Goal: Task Accomplishment & Management: Manage account settings

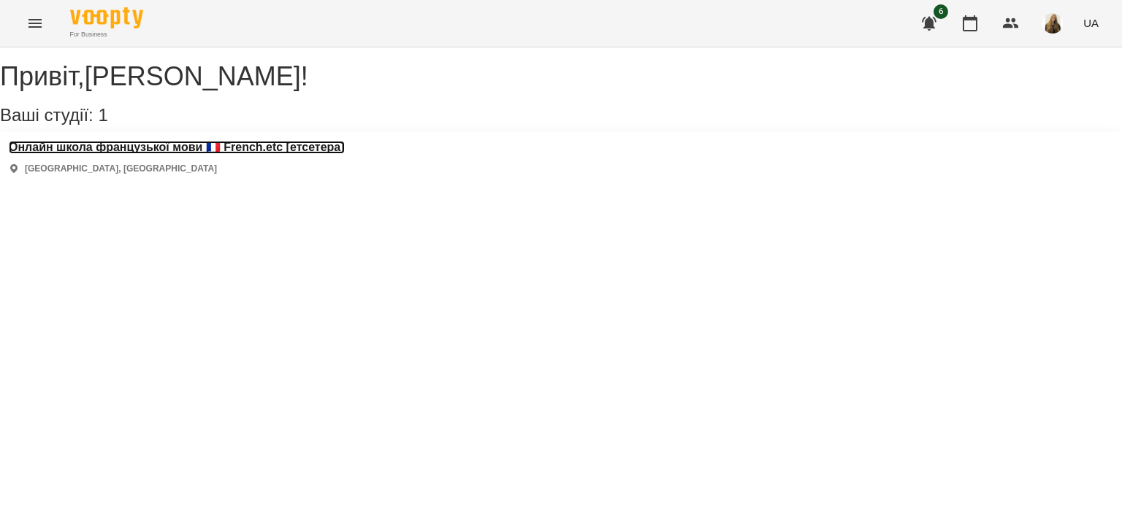
click at [254, 154] on h3 "Онлайн школа французької мови 🇫🇷 French.etc [етсетера]" at bounding box center [177, 147] width 336 height 13
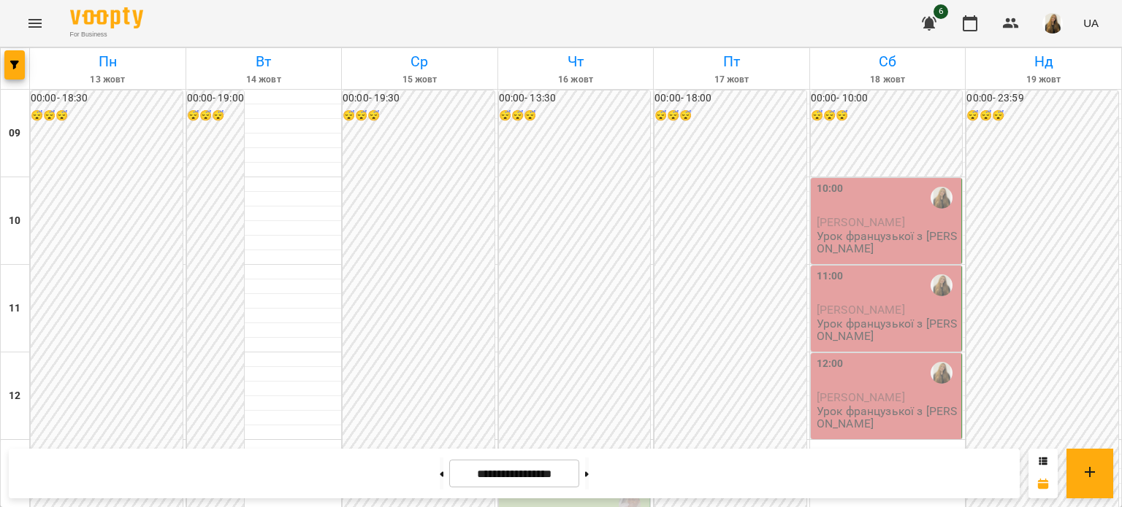
scroll to position [801, 0]
click at [1057, 23] on img "button" at bounding box center [1052, 23] width 20 height 20
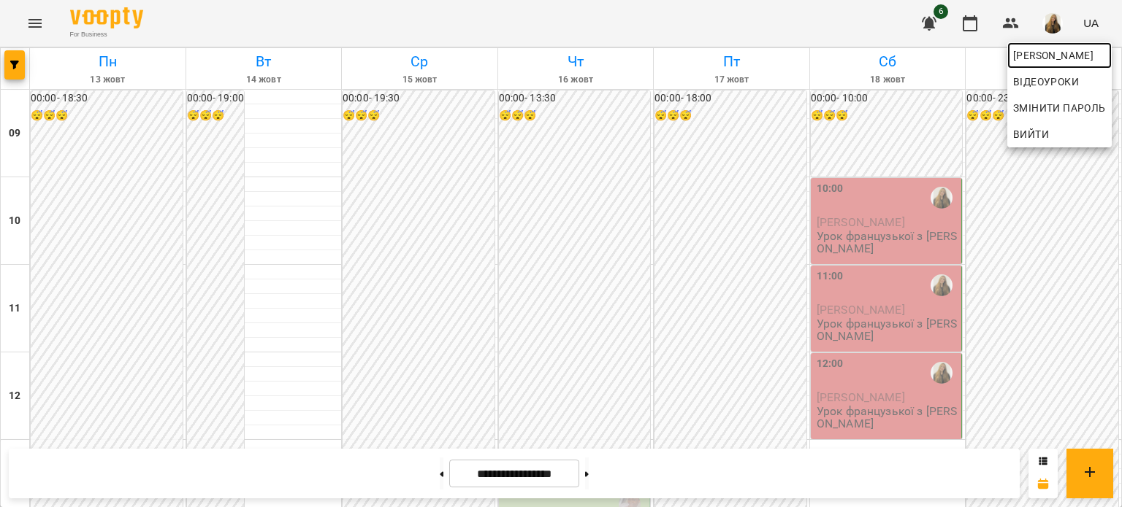
click at [1026, 50] on span "[PERSON_NAME]" at bounding box center [1059, 56] width 93 height 18
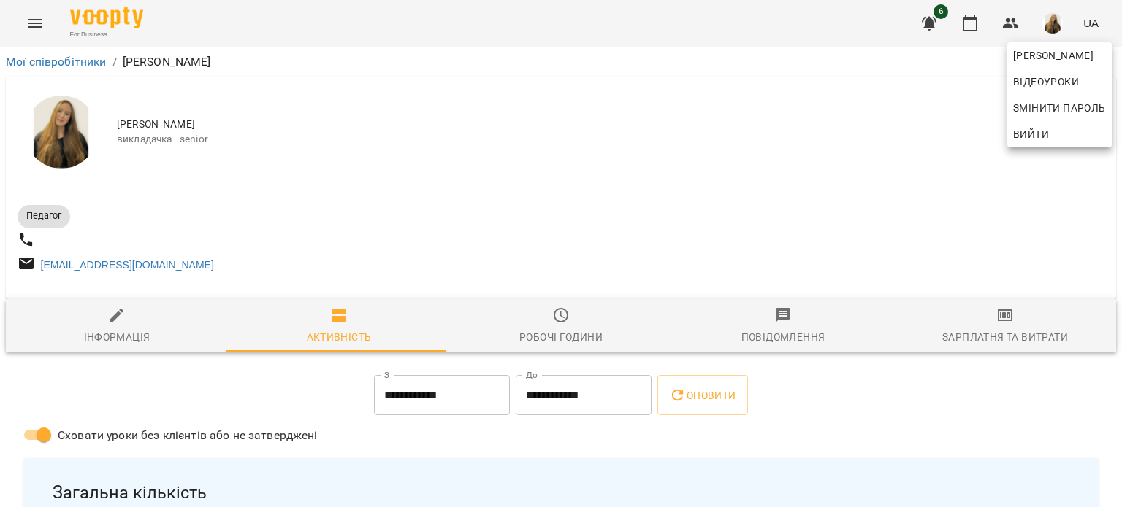
click at [584, 321] on div at bounding box center [561, 253] width 1122 height 507
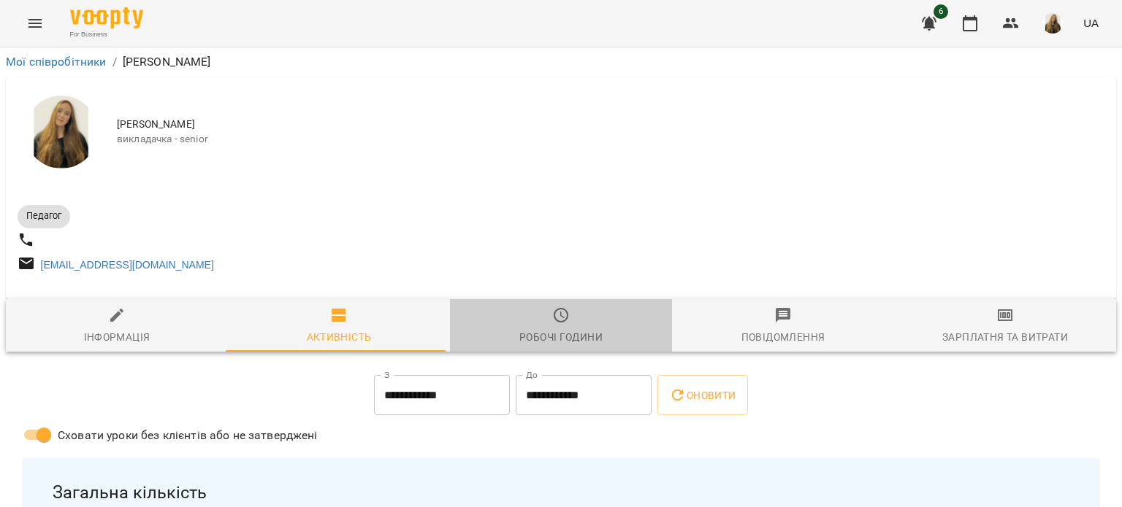
click at [564, 320] on span "Робочі години" at bounding box center [561, 326] width 204 height 39
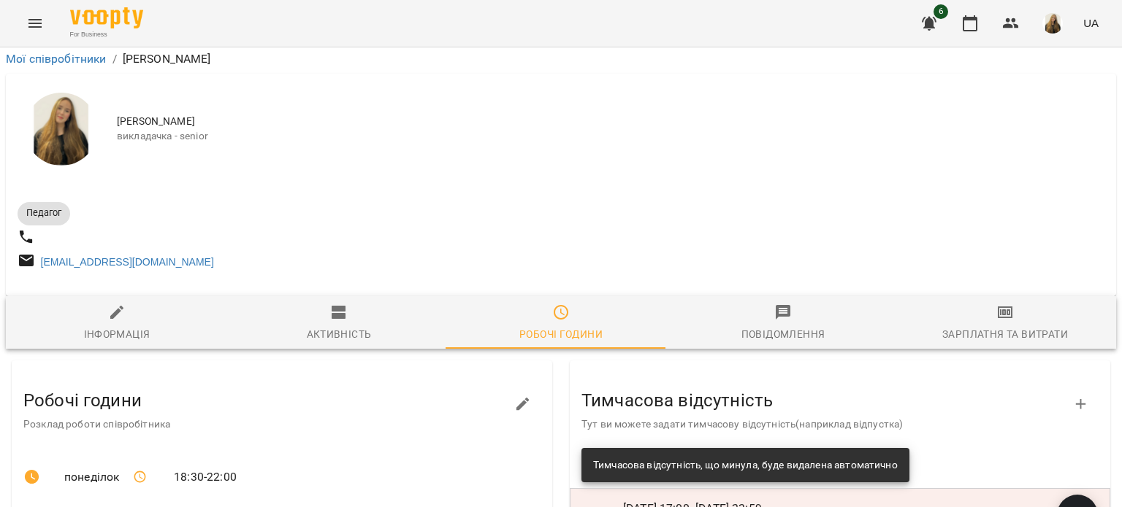
scroll to position [219, 0]
click at [514, 396] on icon "button" at bounding box center [523, 405] width 18 height 18
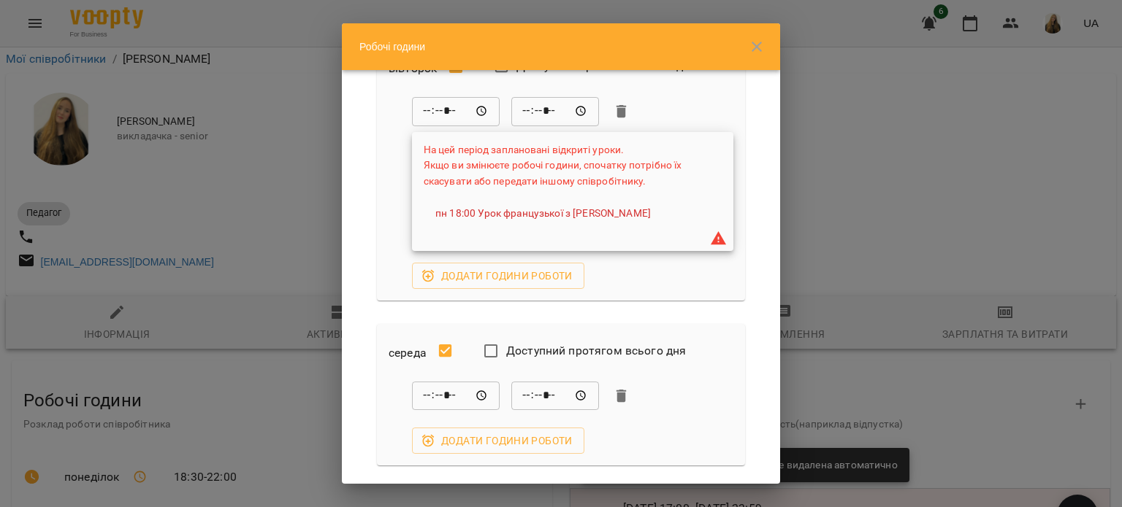
scroll to position [73, 0]
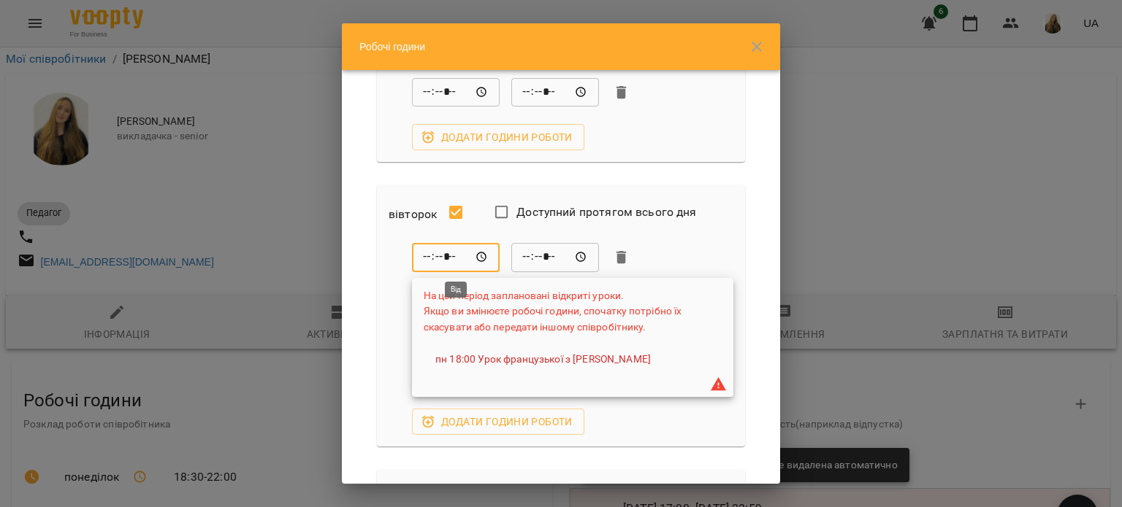
click at [431, 253] on input "*****" at bounding box center [456, 257] width 88 height 29
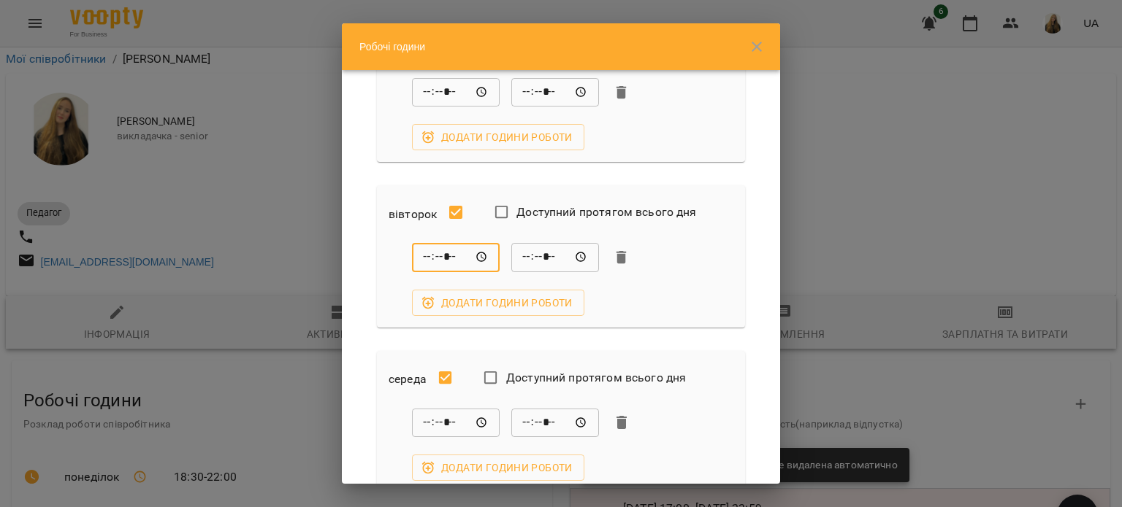
type input "*****"
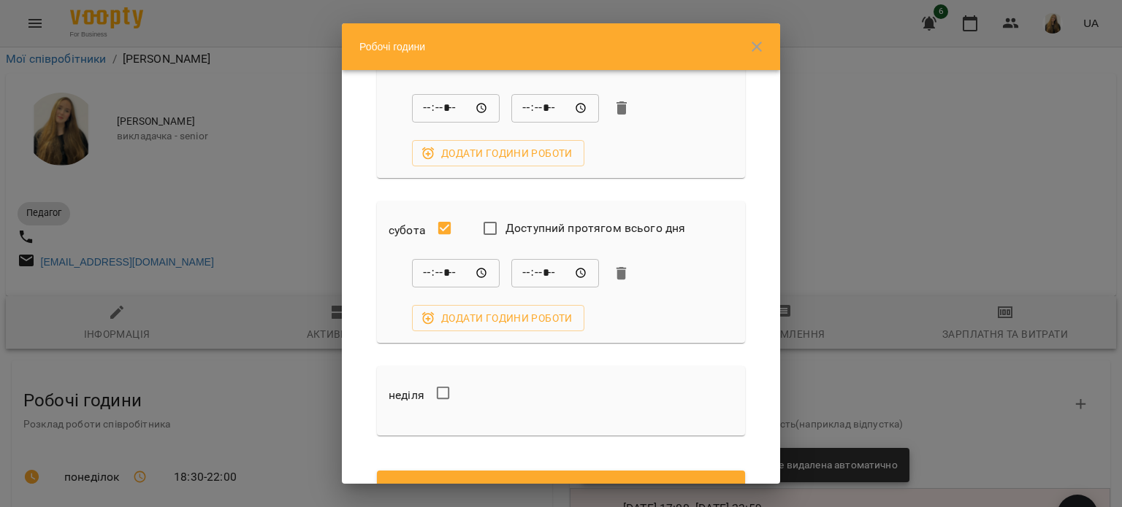
scroll to position [819, 0]
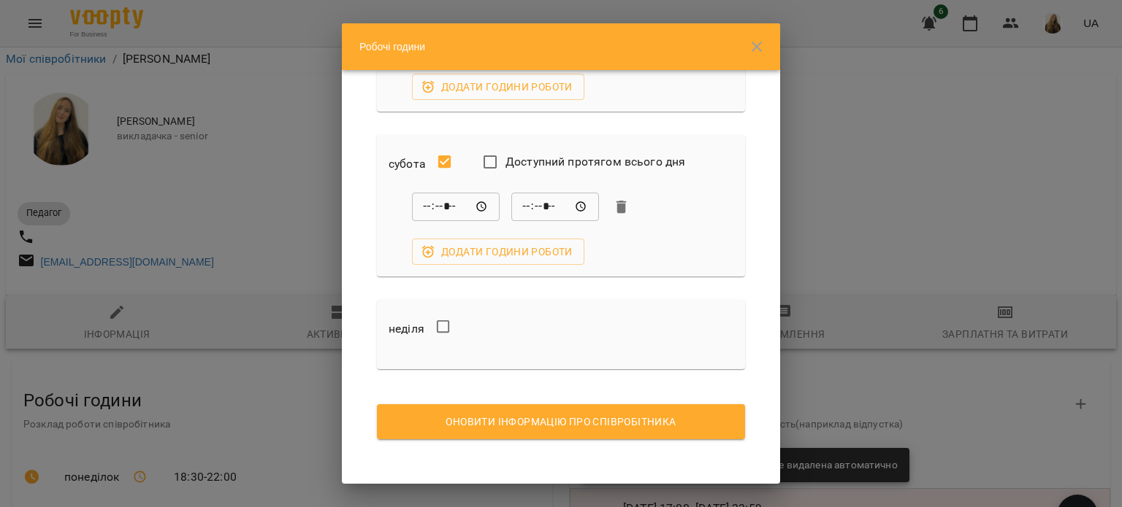
click at [710, 422] on span "Оновити інформацію про співробітника" at bounding box center [560, 422] width 345 height 18
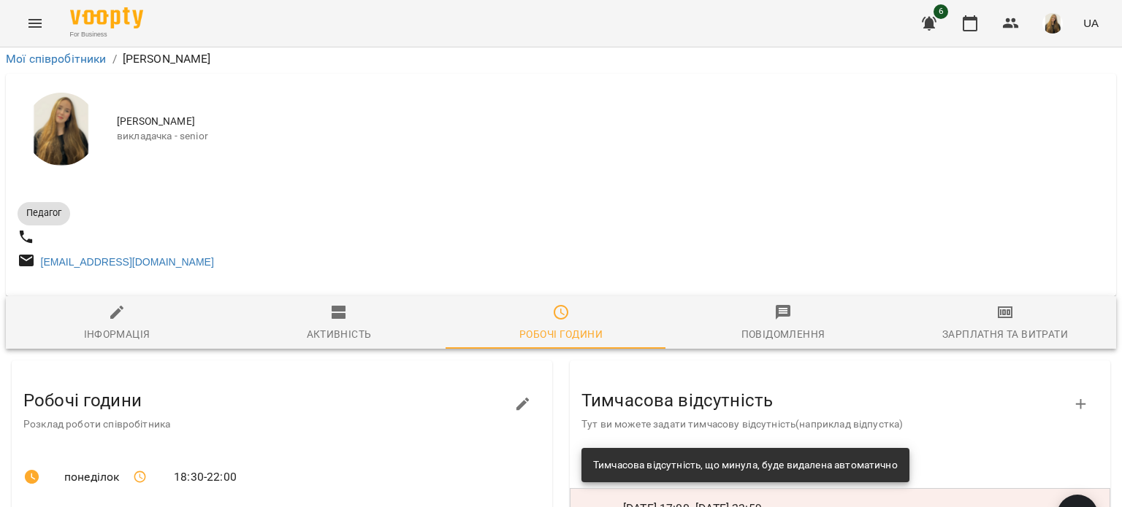
scroll to position [72, 0]
click at [45, 16] on button "Menu" at bounding box center [35, 23] width 35 height 35
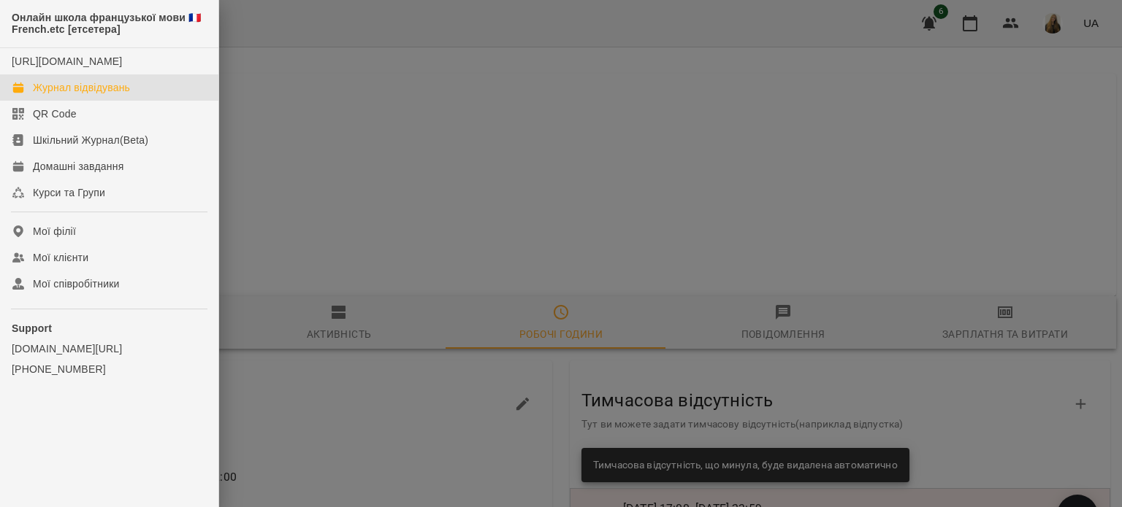
click at [76, 95] on div "Журнал відвідувань" at bounding box center [81, 87] width 97 height 15
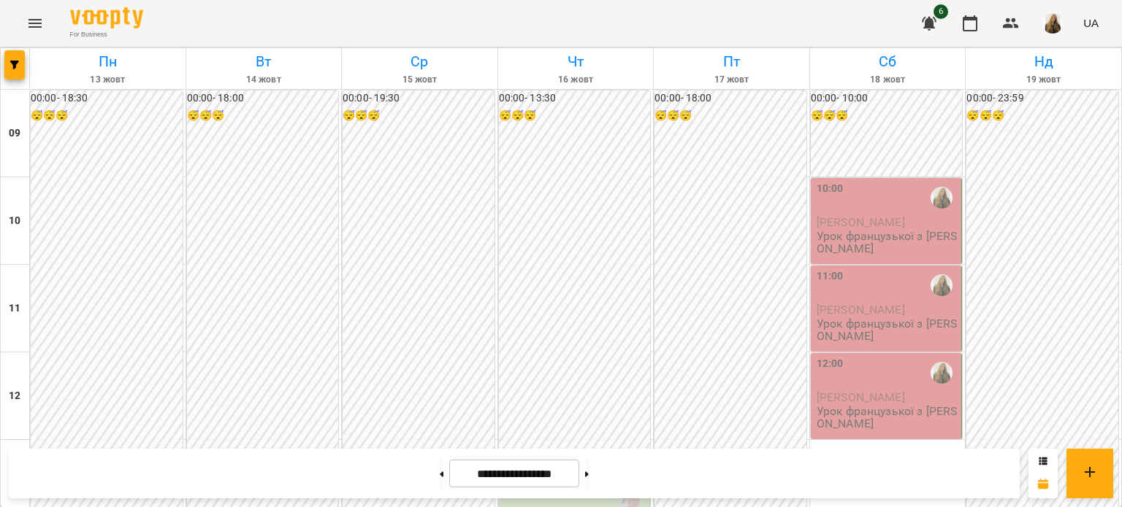
scroll to position [874, 0]
click at [589, 472] on button at bounding box center [587, 474] width 4 height 32
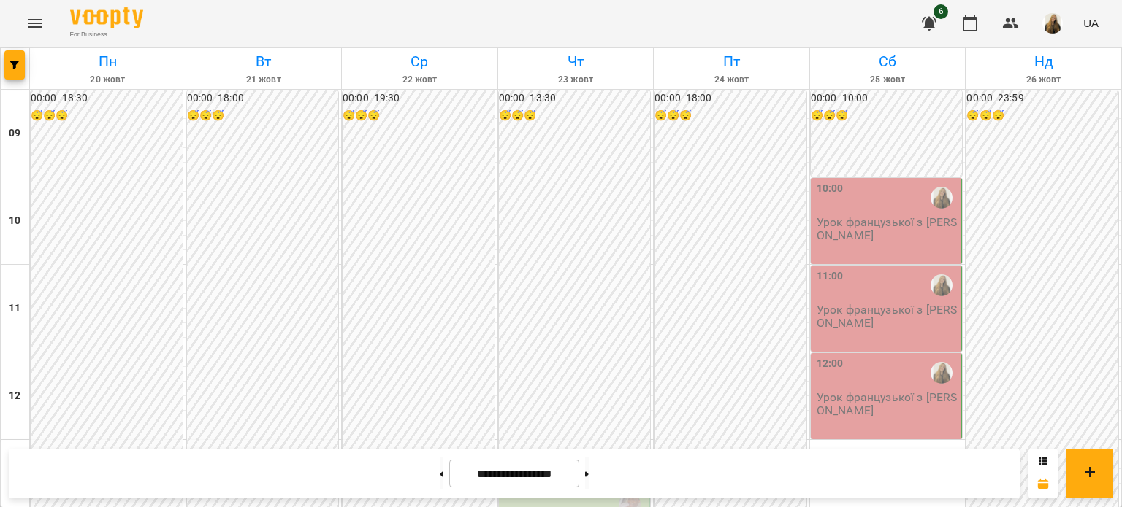
scroll to position [801, 0]
click at [440, 483] on button at bounding box center [442, 474] width 4 height 32
type input "**********"
